Goal: Subscribe to service/newsletter

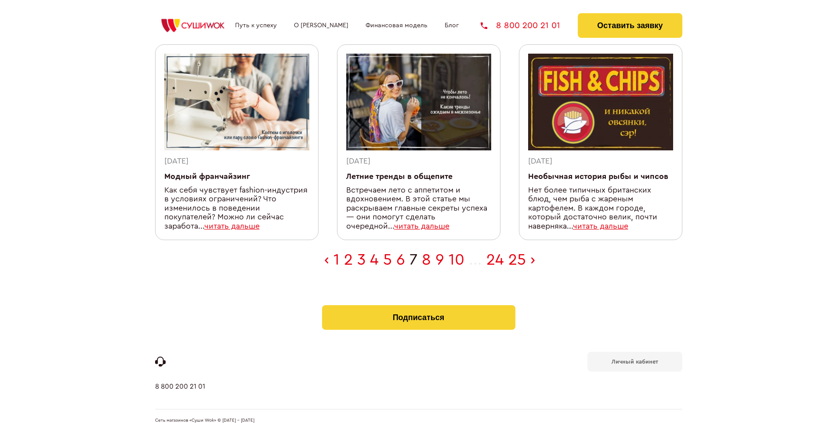
scroll to position [279, 0]
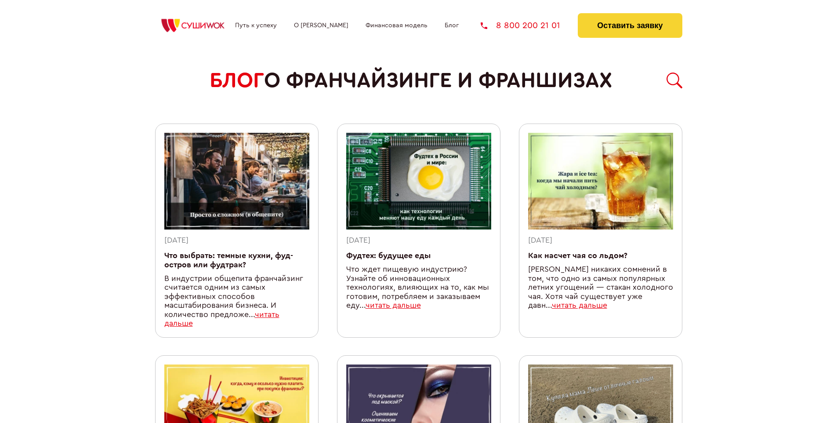
scroll to position [755, 0]
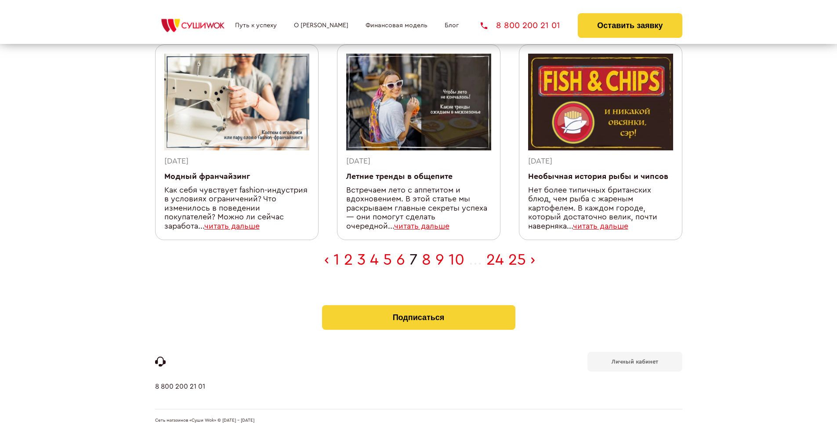
click at [635, 359] on b "Личный кабинет" at bounding box center [635, 362] width 47 height 6
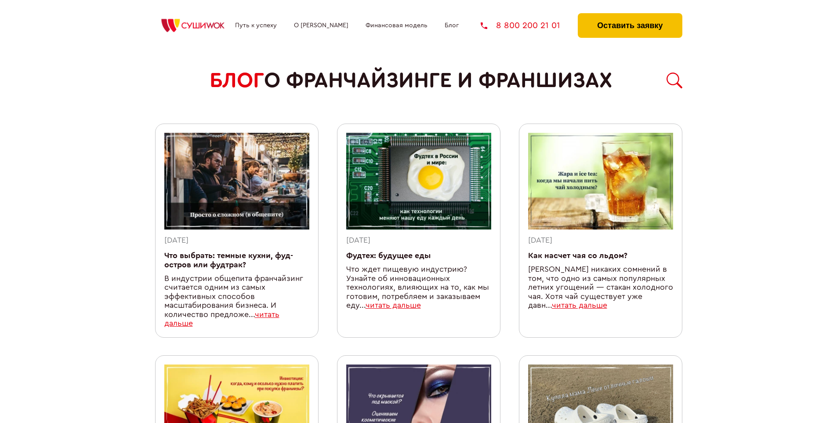
click at [630, 15] on button "Оставить заявку" at bounding box center [630, 25] width 104 height 25
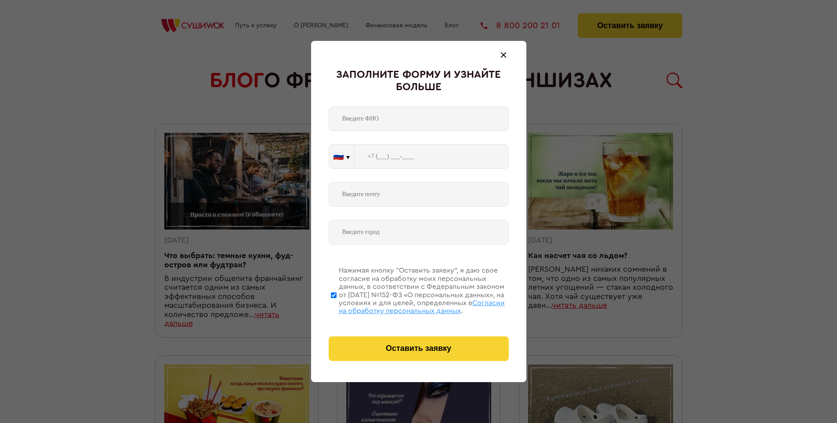
click at [407, 305] on span "Согласии на обработку персональных данных" at bounding box center [422, 306] width 166 height 15
click at [337, 305] on input "Нажимая кнопку “Оставить заявку”, я даю свое согласие на обработку моих персона…" at bounding box center [334, 295] width 6 height 70
checkbox input "false"
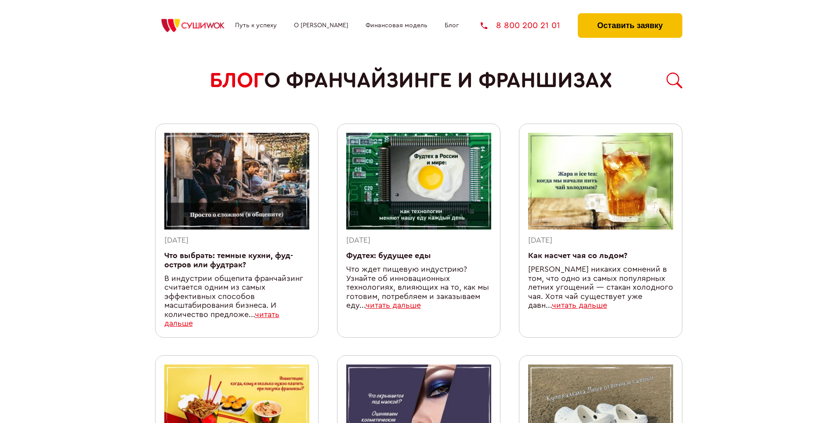
click at [630, 15] on button "Оставить заявку" at bounding box center [630, 25] width 104 height 25
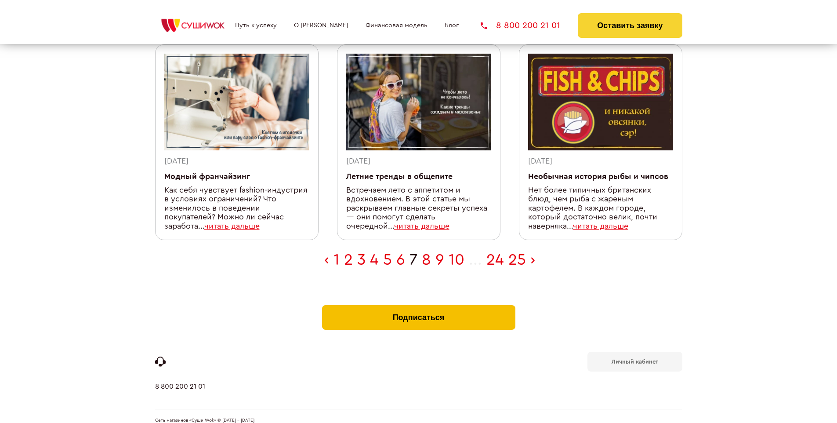
click at [418, 305] on button "Подписаться" at bounding box center [418, 317] width 193 height 25
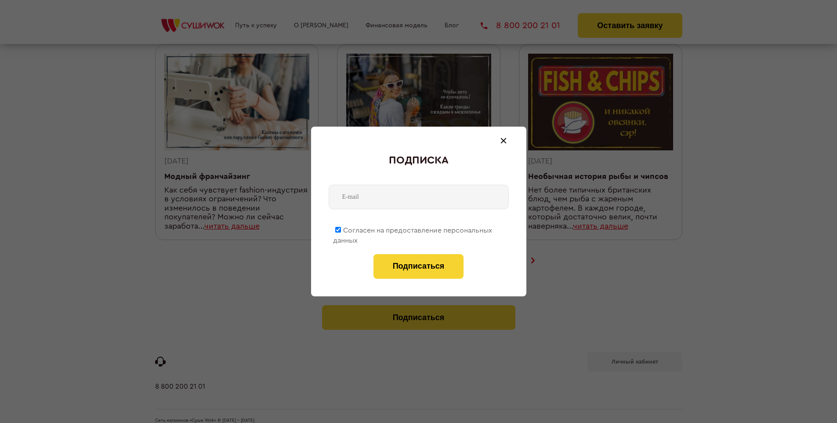
click at [413, 229] on span "Согласен на предоставление персональных данных" at bounding box center [412, 235] width 159 height 17
click at [341, 229] on input "Согласен на предоставление персональных данных" at bounding box center [338, 230] width 6 height 6
checkbox input "false"
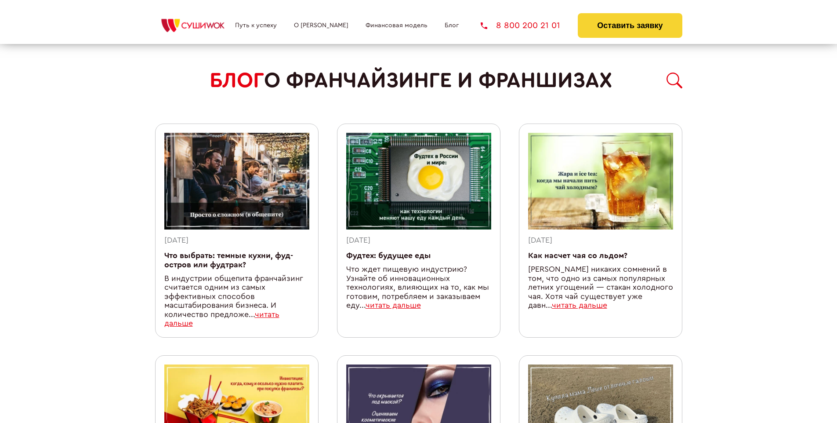
scroll to position [755, 0]
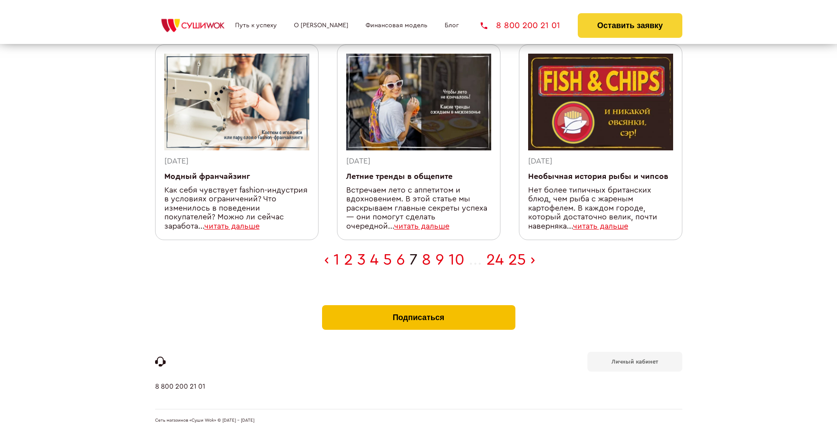
click at [418, 305] on button "Подписаться" at bounding box center [418, 317] width 193 height 25
